Goal: Task Accomplishment & Management: Manage account settings

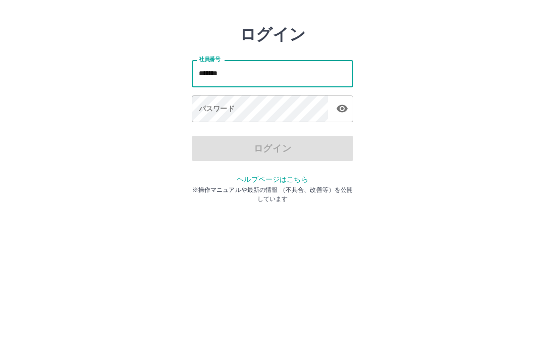
type input "*******"
click at [230, 134] on div "パスワード パスワード" at bounding box center [272, 148] width 161 height 28
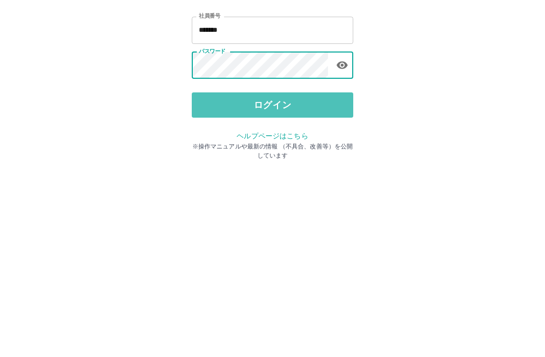
click at [301, 174] on button "ログイン" at bounding box center [272, 186] width 161 height 25
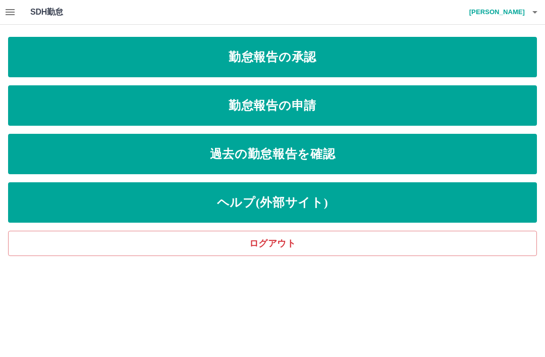
click at [326, 56] on link "勤怠報告の承認" at bounding box center [272, 57] width 529 height 40
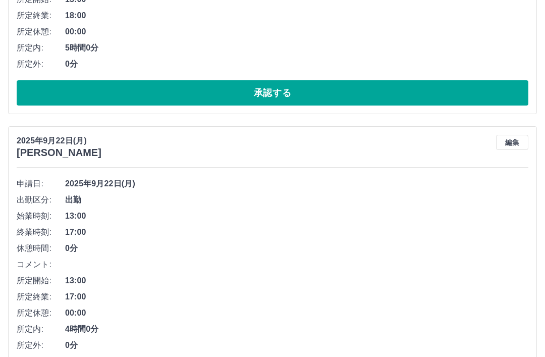
scroll to position [814, 0]
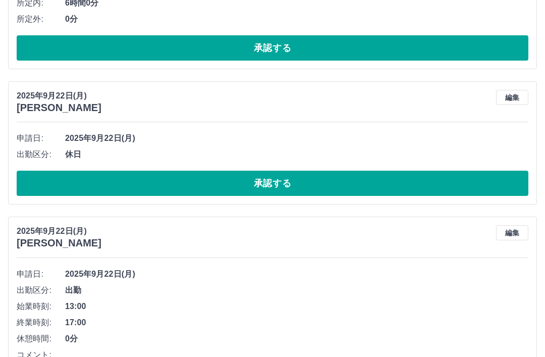
scroll to position [2262, 0]
click at [305, 188] on button "承認する" at bounding box center [272, 183] width 511 height 25
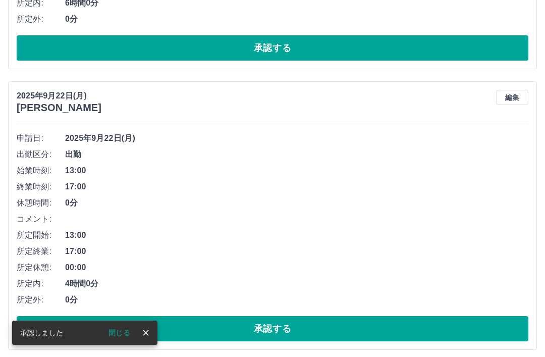
click at [300, 331] on button "承認する" at bounding box center [272, 328] width 511 height 25
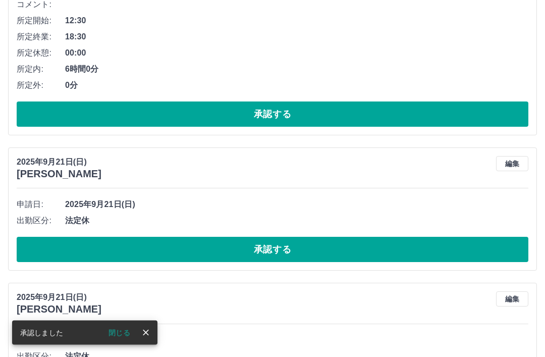
scroll to position [2197, 0]
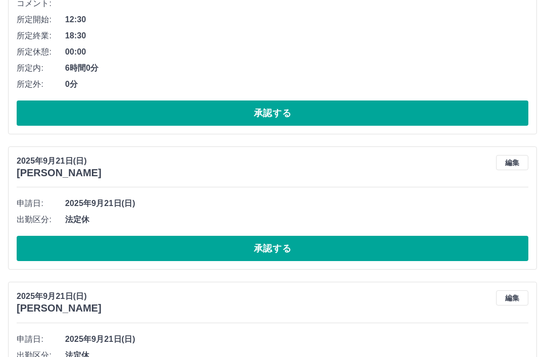
click at [288, 253] on button "承認する" at bounding box center [272, 248] width 511 height 25
click at [288, 253] on div at bounding box center [272, 178] width 545 height 357
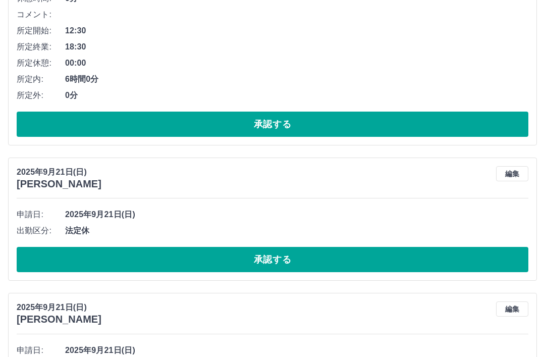
scroll to position [2191, 0]
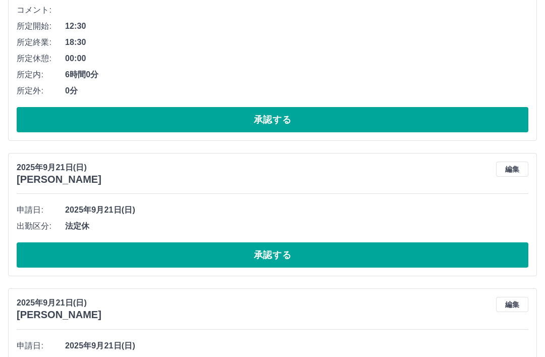
click at [303, 253] on button "承認する" at bounding box center [272, 254] width 511 height 25
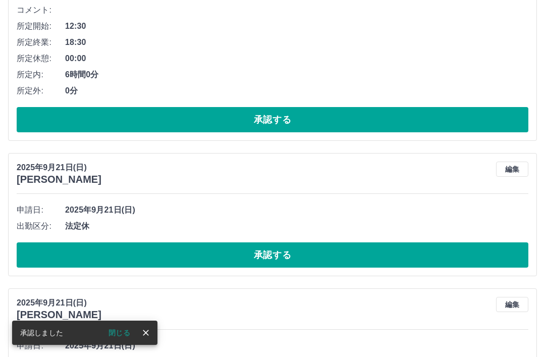
click at [292, 258] on button "承認する" at bounding box center [272, 254] width 511 height 25
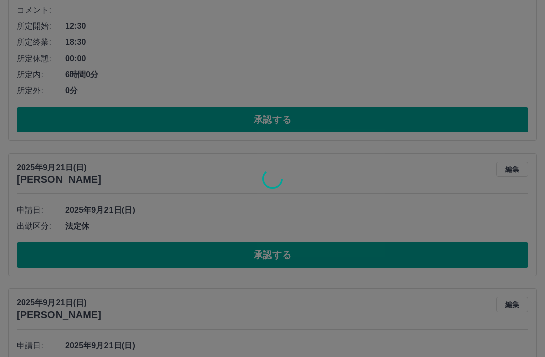
click at [291, 257] on div at bounding box center [272, 178] width 545 height 357
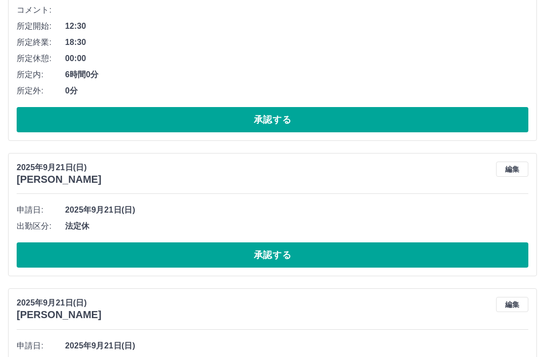
click at [306, 257] on button "承認する" at bounding box center [272, 254] width 511 height 25
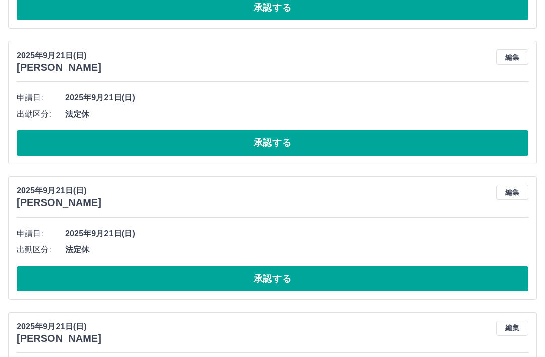
scroll to position [2303, 0]
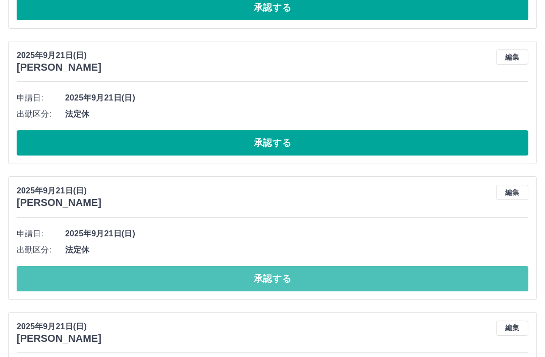
click at [284, 278] on button "承認する" at bounding box center [272, 278] width 511 height 25
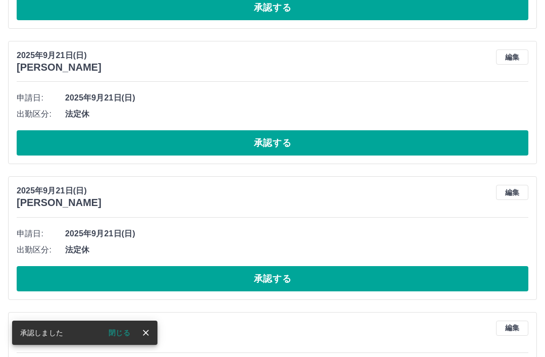
click at [147, 337] on icon "close" at bounding box center [146, 332] width 10 height 10
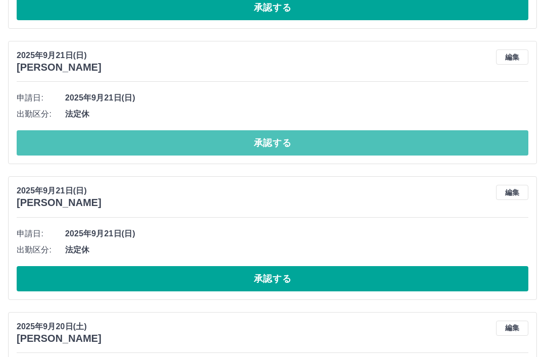
click at [300, 146] on button "承認する" at bounding box center [272, 142] width 511 height 25
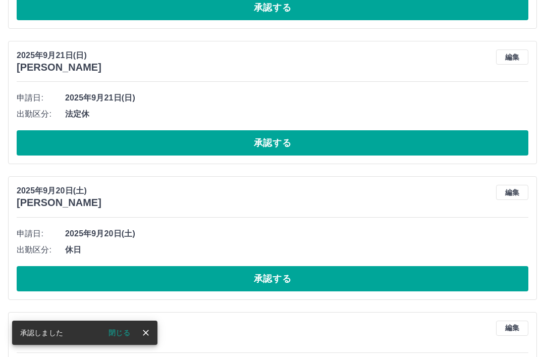
click at [308, 144] on button "承認する" at bounding box center [272, 142] width 511 height 25
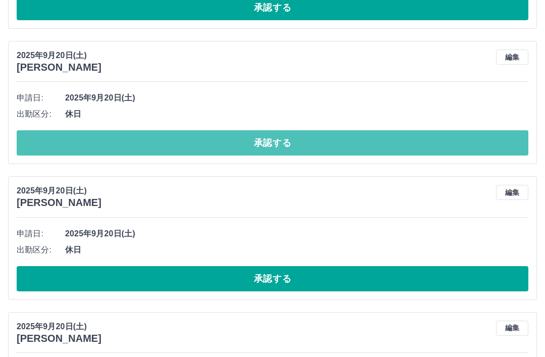
click at [299, 142] on button "承認する" at bounding box center [272, 142] width 511 height 25
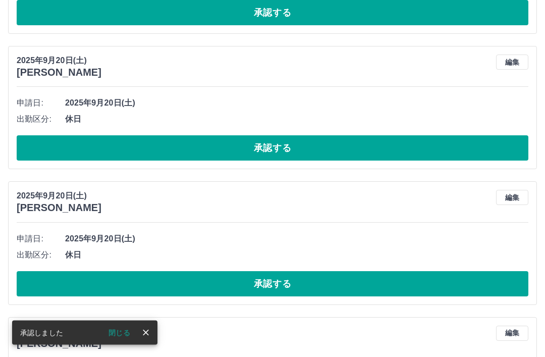
scroll to position [2297, 0]
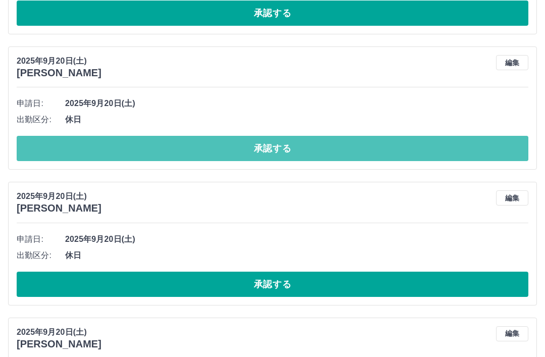
click at [301, 148] on button "承認する" at bounding box center [272, 148] width 511 height 25
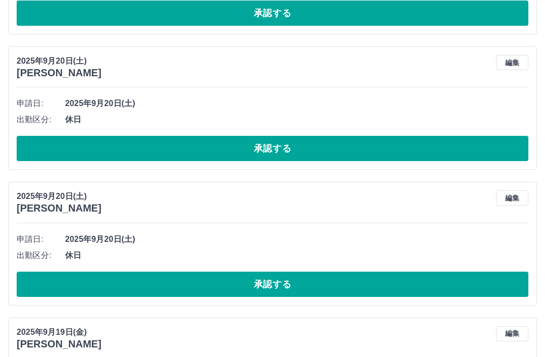
click at [300, 149] on button "承認する" at bounding box center [272, 148] width 511 height 25
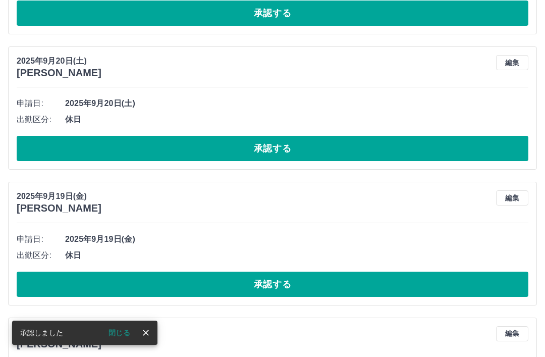
click at [287, 153] on button "承認する" at bounding box center [272, 148] width 511 height 25
click at [305, 150] on button "承認する" at bounding box center [272, 148] width 511 height 25
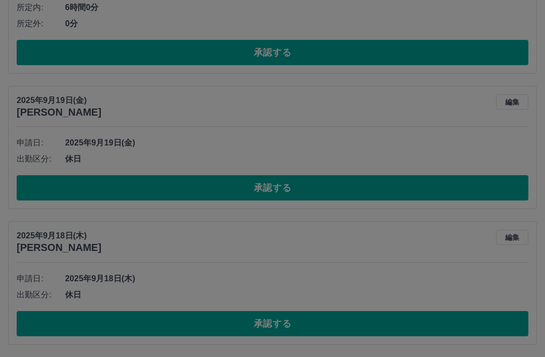
scroll to position [2222, 0]
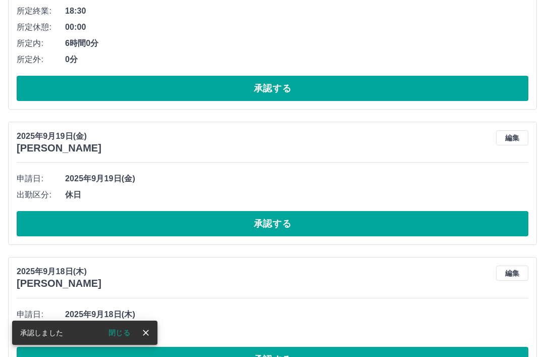
click at [290, 227] on button "承認する" at bounding box center [272, 223] width 511 height 25
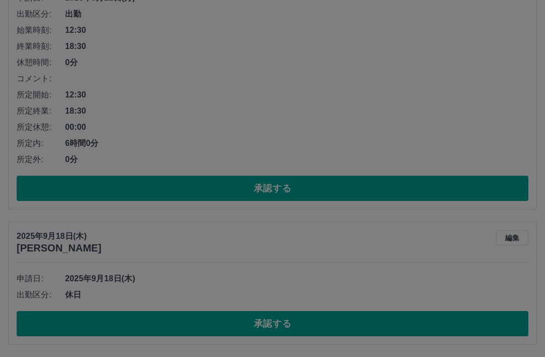
scroll to position [2087, 0]
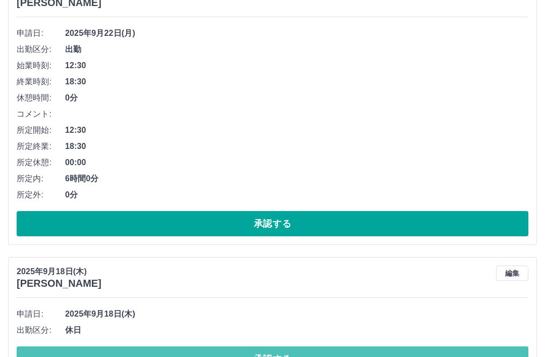
click at [297, 356] on button "承認する" at bounding box center [272, 358] width 511 height 25
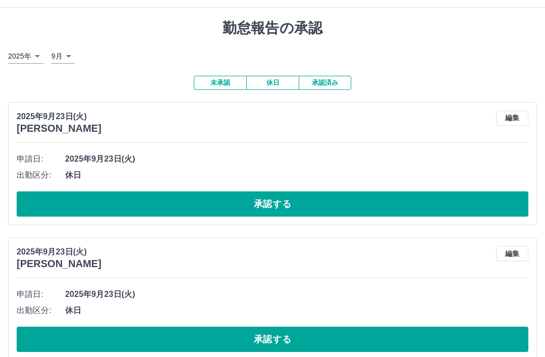
scroll to position [0, 0]
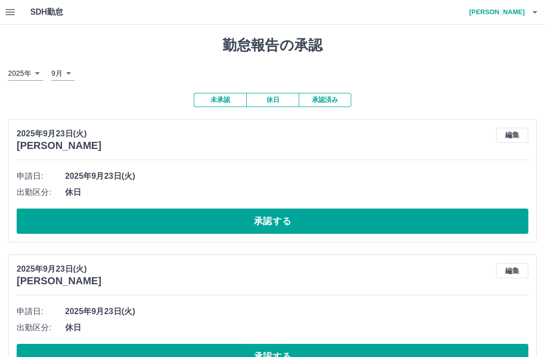
click at [332, 101] on button "承認済み" at bounding box center [325, 100] width 52 height 14
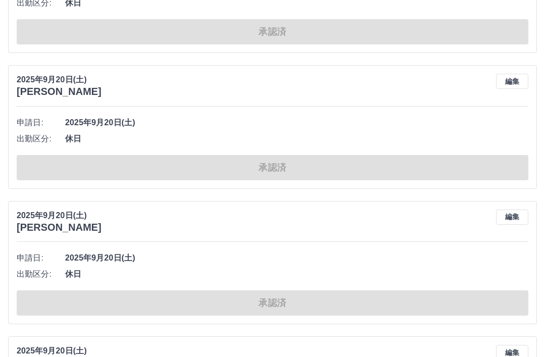
scroll to position [3050, 0]
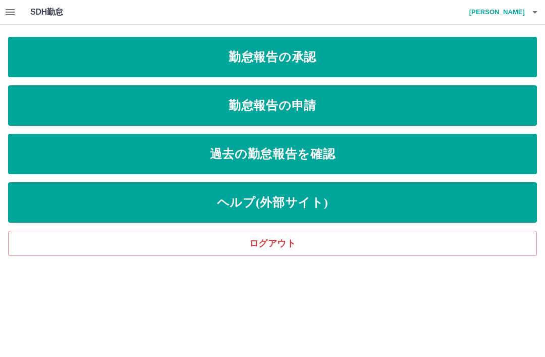
click at [540, 11] on icon "button" at bounding box center [535, 12] width 12 height 12
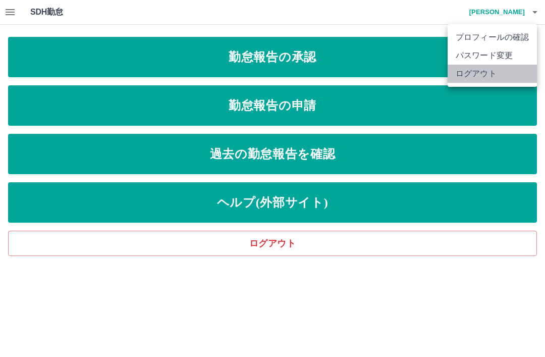
click at [496, 74] on li "ログアウト" at bounding box center [491, 74] width 89 height 18
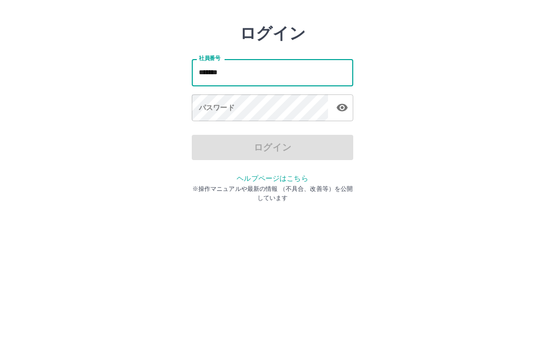
type input "*******"
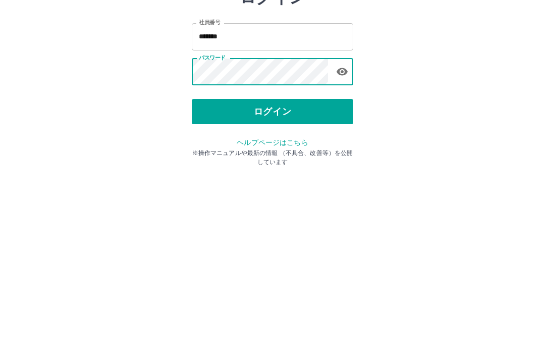
click at [290, 174] on button "ログイン" at bounding box center [272, 186] width 161 height 25
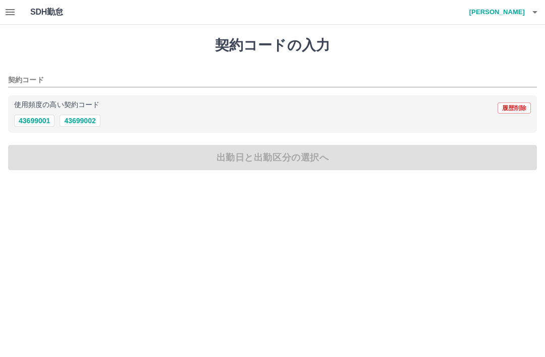
click at [19, 9] on button "button" at bounding box center [10, 12] width 20 height 24
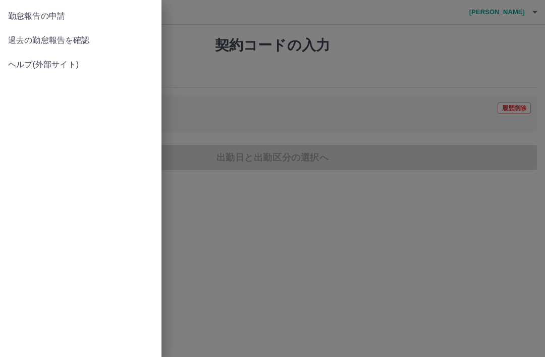
click at [76, 41] on span "過去の勤怠報告を確認" at bounding box center [80, 40] width 145 height 12
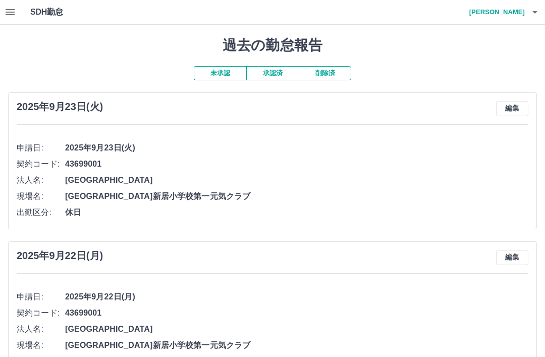
click at [281, 70] on button "承認済" at bounding box center [272, 73] width 52 height 14
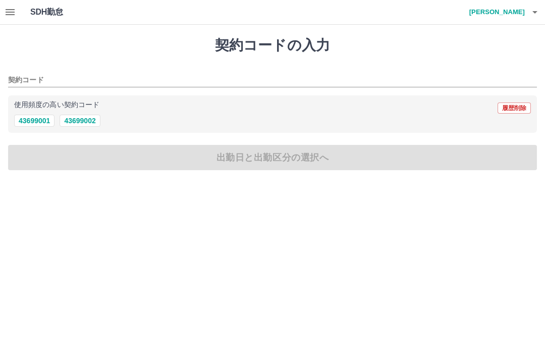
click at [539, 17] on icon "button" at bounding box center [535, 12] width 12 height 12
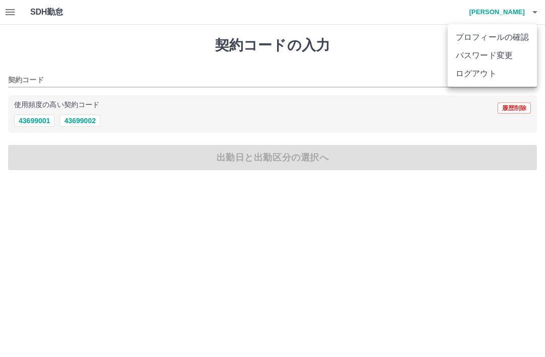
click at [481, 77] on li "ログアウト" at bounding box center [491, 74] width 89 height 18
